Goal: Information Seeking & Learning: Find specific fact

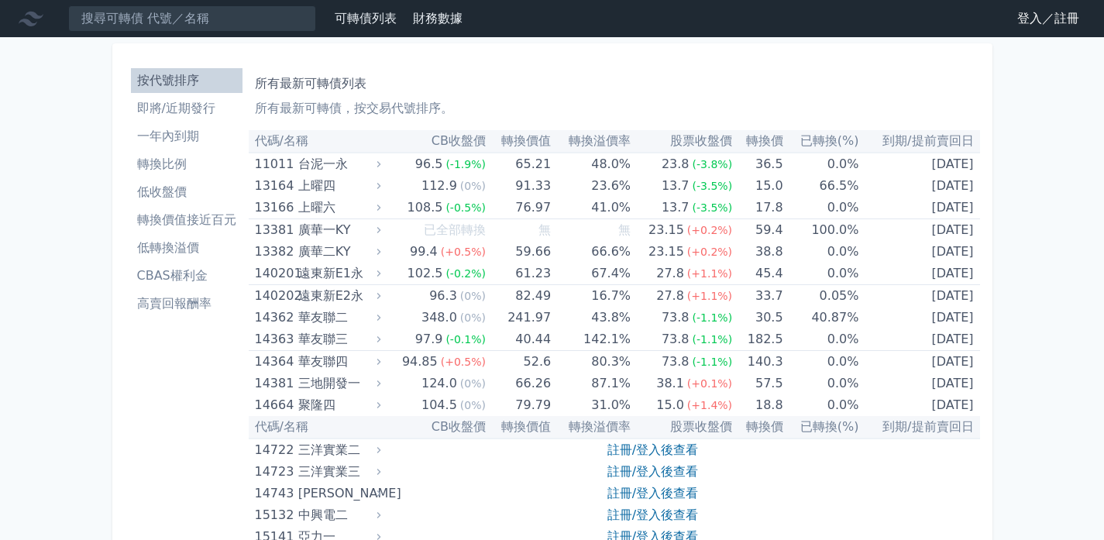
click at [195, 77] on li "按代號排序" at bounding box center [187, 80] width 112 height 19
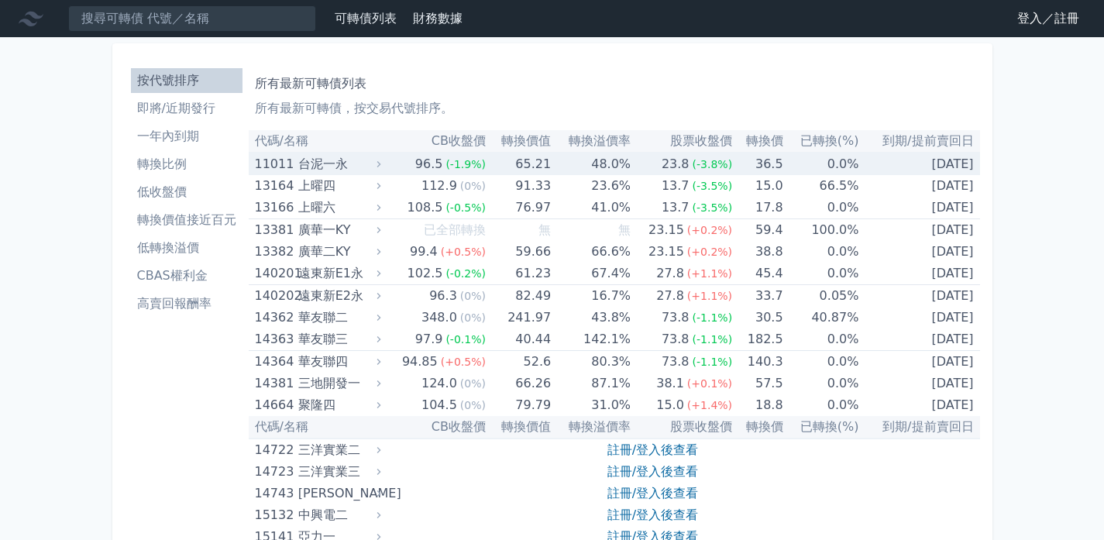
click at [384, 161] on icon at bounding box center [379, 164] width 11 height 11
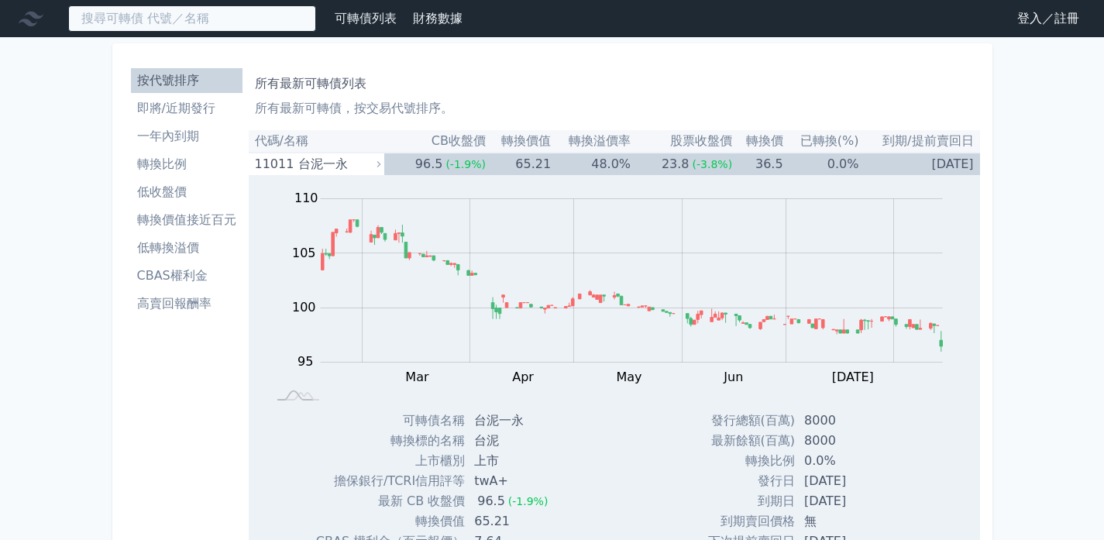
click at [240, 19] on input at bounding box center [192, 18] width 248 height 26
type input "ㄉ"
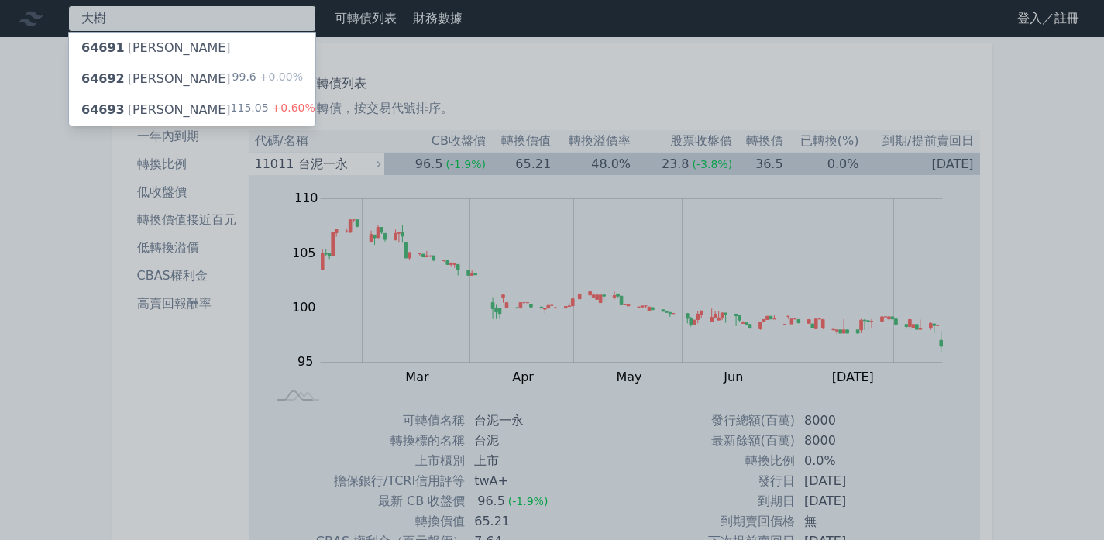
type input "大樹"
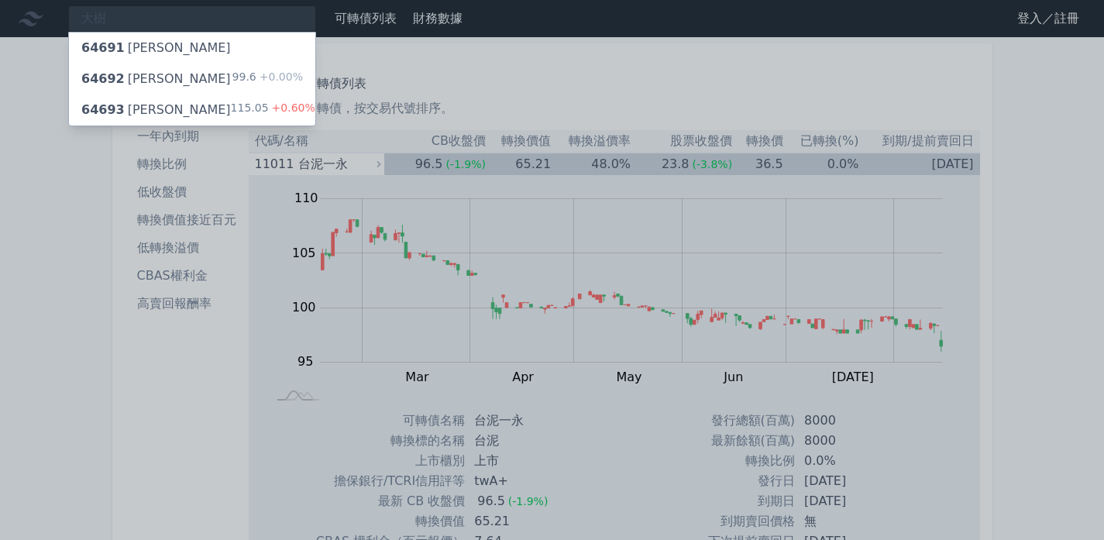
click at [152, 108] on div "64693 大樹三" at bounding box center [156, 110] width 150 height 19
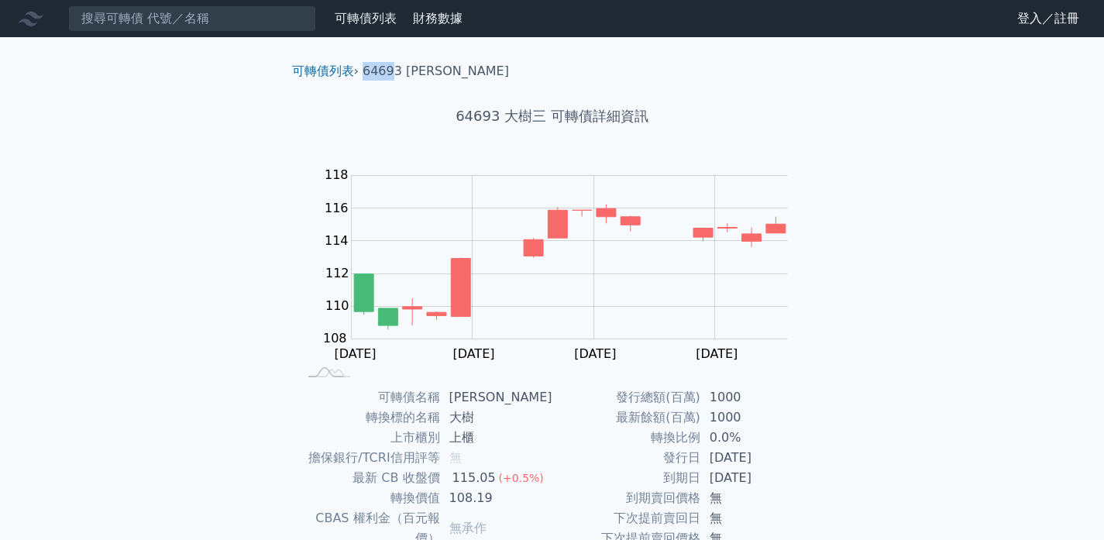
drag, startPoint x: 394, startPoint y: 72, endPoint x: 368, endPoint y: 71, distance: 26.4
click at [368, 71] on li "64693 大樹三" at bounding box center [436, 71] width 146 height 19
copy li "6469"
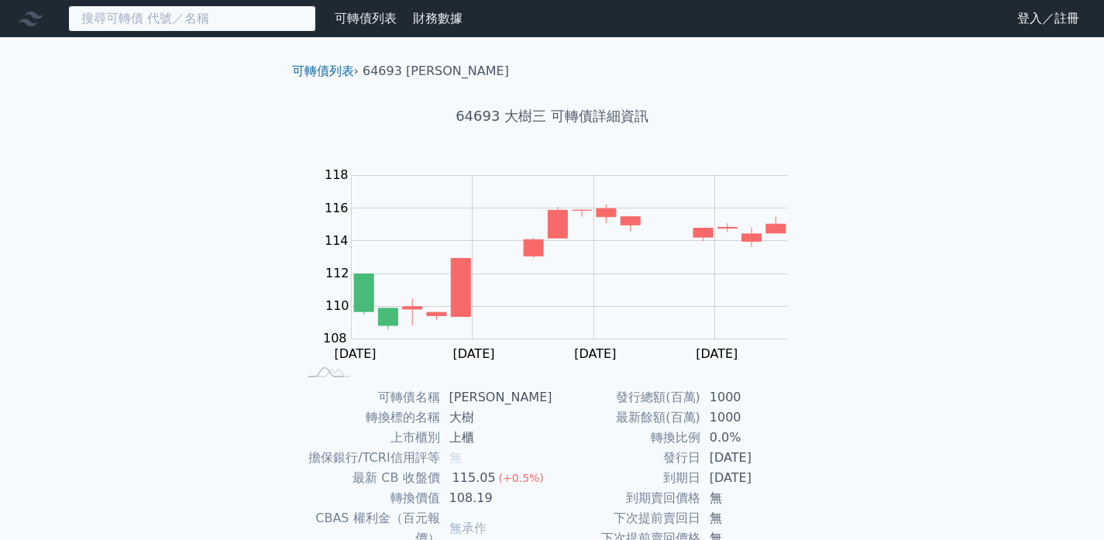
click at [257, 29] on input at bounding box center [192, 18] width 248 height 26
paste input "6469"
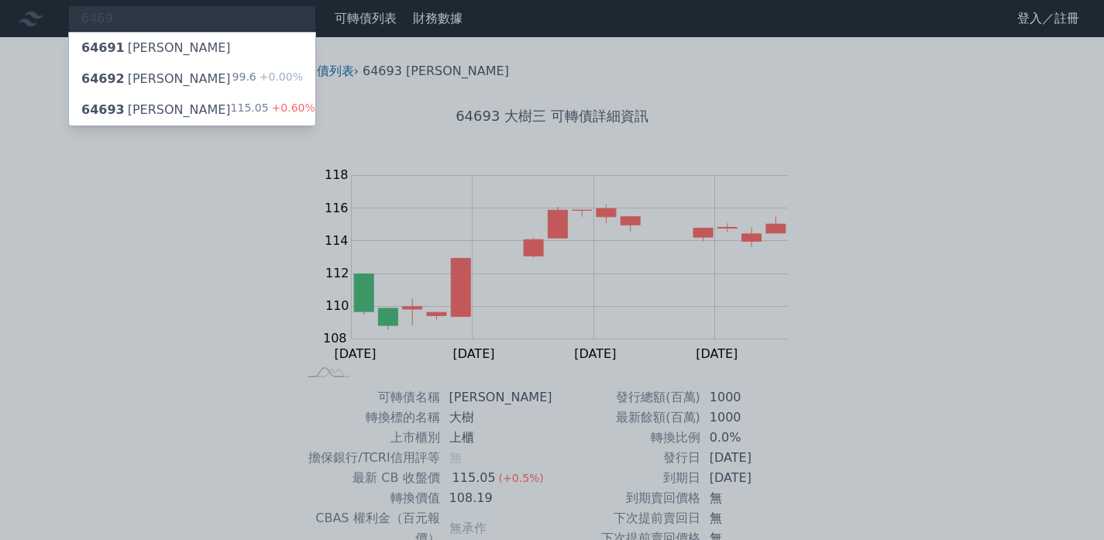
click at [243, 18] on div at bounding box center [552, 270] width 1104 height 540
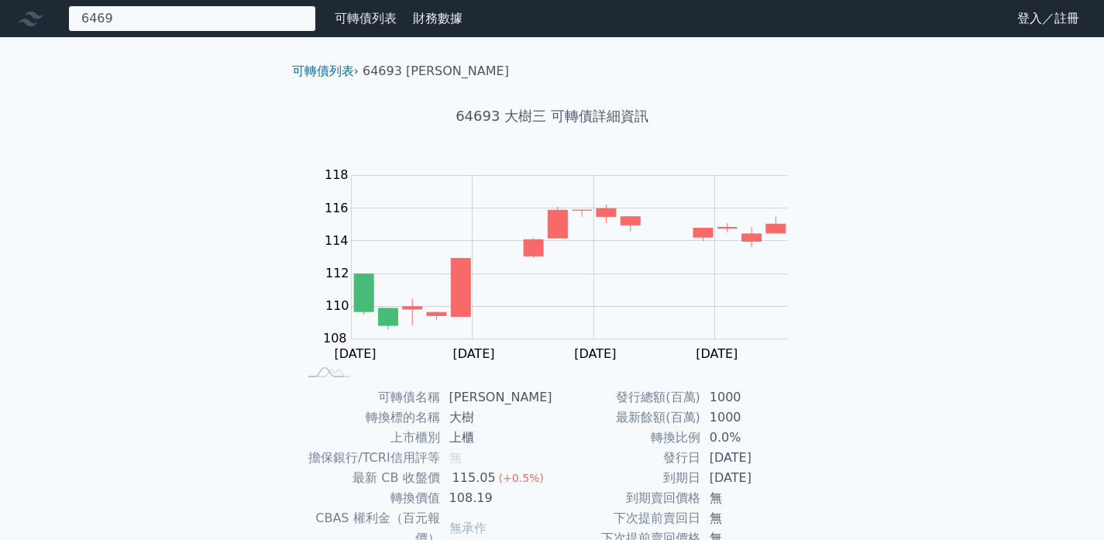
click at [280, 27] on div "6469 64691 大樹一 64692 大樹二 99.6 +0.00% 64693 大樹三 115.05 +0.60%" at bounding box center [192, 18] width 248 height 26
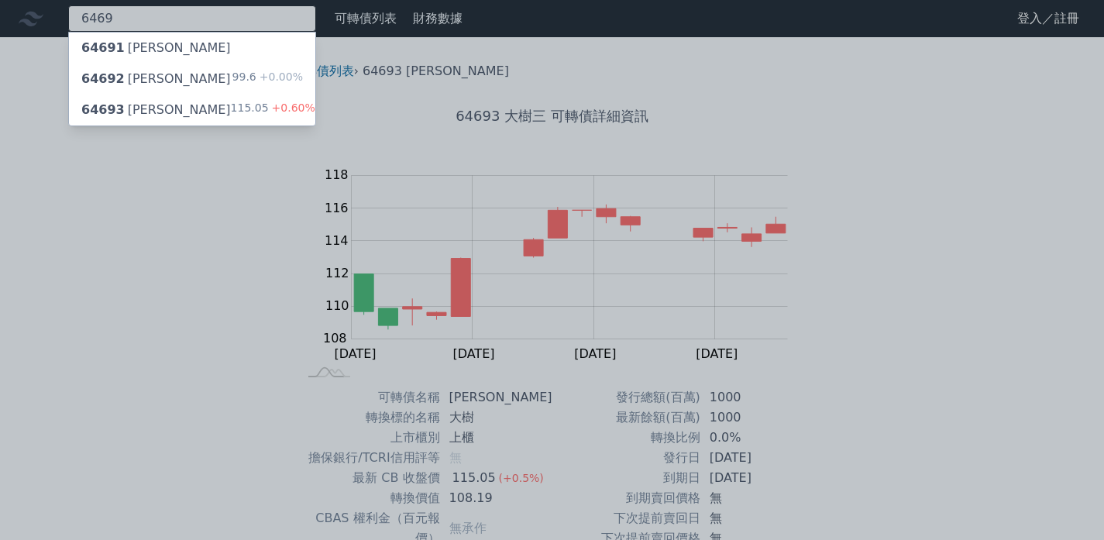
paste input "6469"
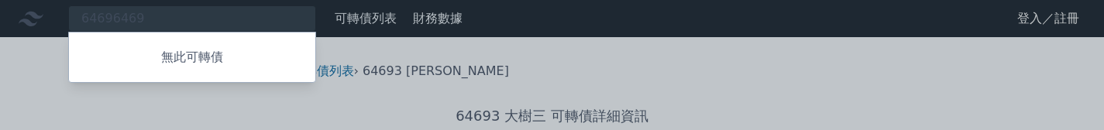
click at [238, 19] on div at bounding box center [552, 65] width 1104 height 130
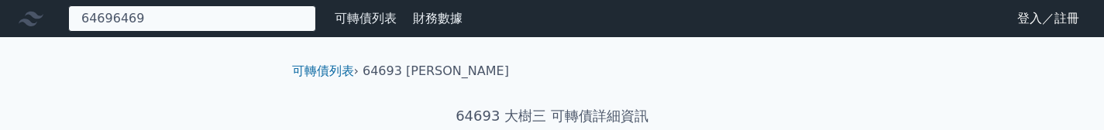
click at [251, 13] on div "64696469 無此可轉債" at bounding box center [192, 18] width 248 height 26
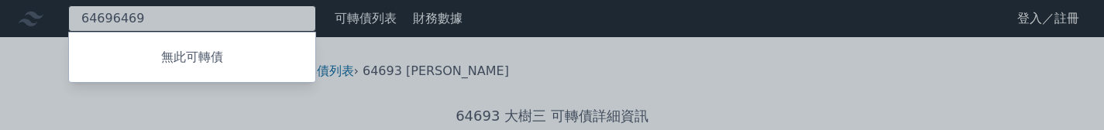
paste input
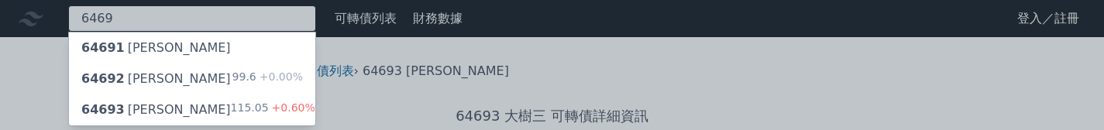
type input "6469"
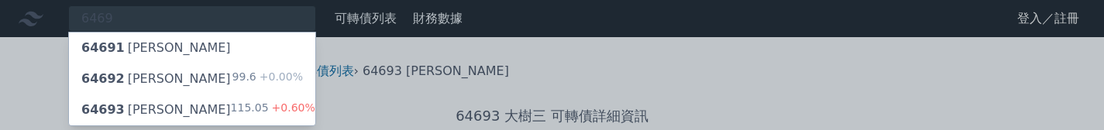
click at [146, 109] on div "64693 大樹三" at bounding box center [156, 110] width 150 height 19
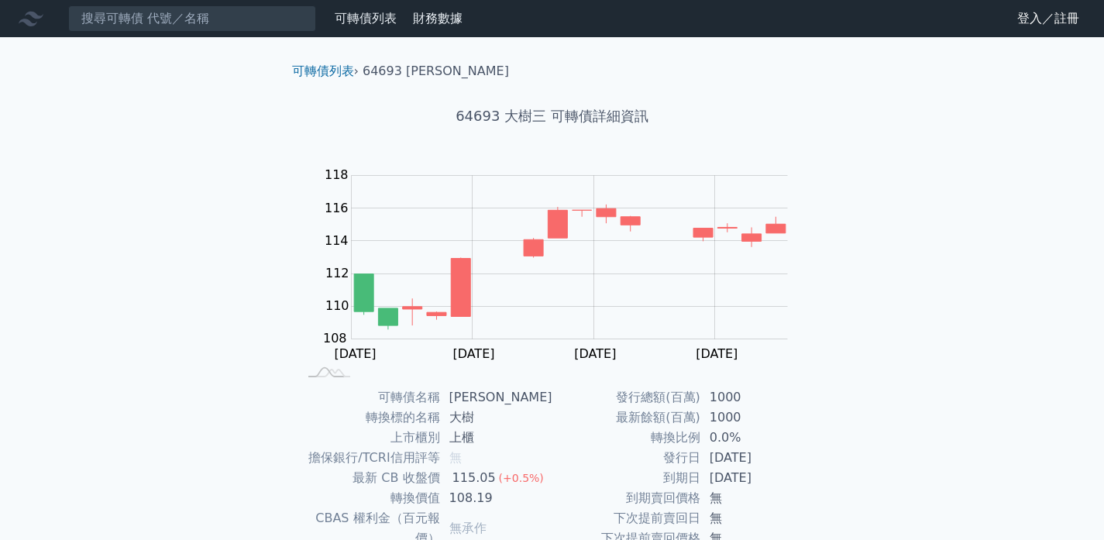
click at [1018, 28] on link "登入／註冊" at bounding box center [1048, 18] width 87 height 25
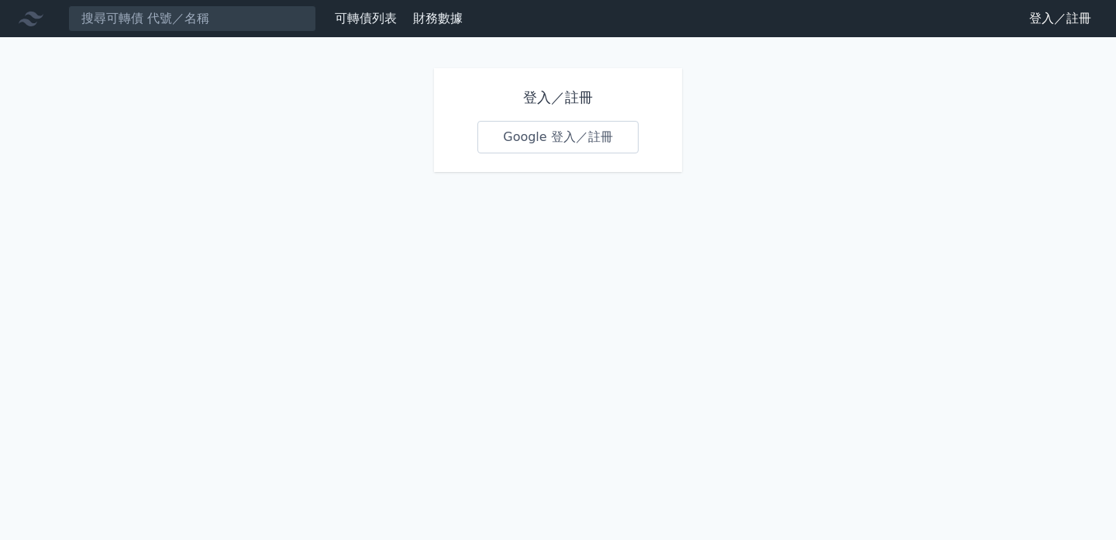
click at [548, 100] on h1 "登入／註冊" at bounding box center [557, 98] width 161 height 22
click at [532, 144] on link "Google 登入／註冊" at bounding box center [557, 137] width 161 height 33
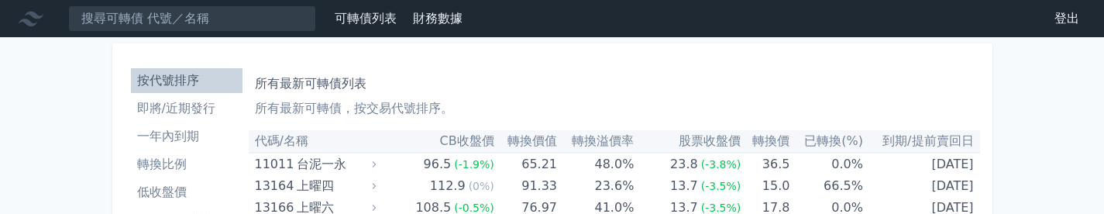
click at [1065, 22] on link "登出" at bounding box center [1067, 18] width 50 height 25
